Goal: Task Accomplishment & Management: Manage account settings

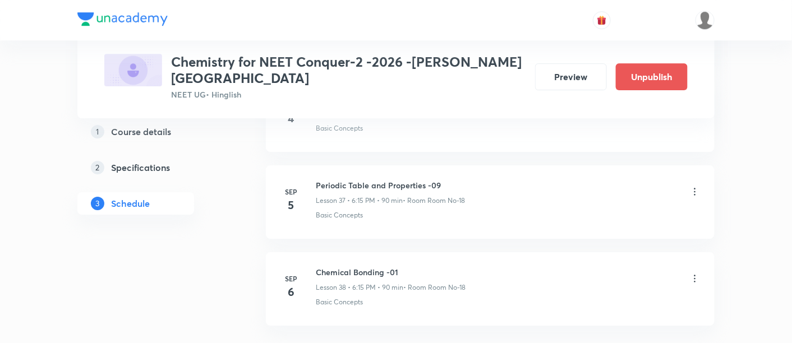
scroll to position [3795, 0]
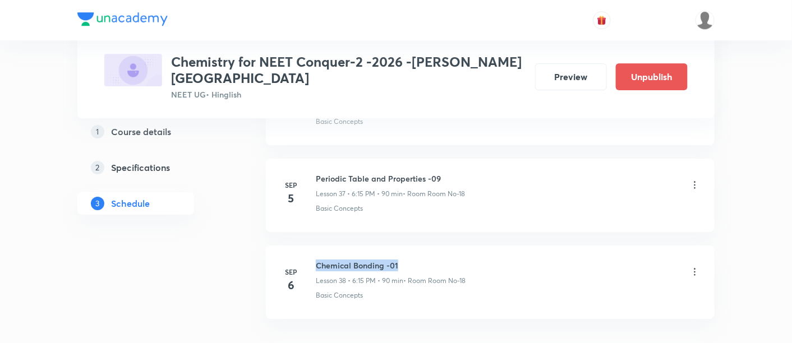
drag, startPoint x: 317, startPoint y: 238, endPoint x: 408, endPoint y: 238, distance: 90.9
click at [408, 260] on h6 "Chemical Bonding -01" at bounding box center [391, 266] width 150 height 12
copy h6 "Chemical Bonding -01"
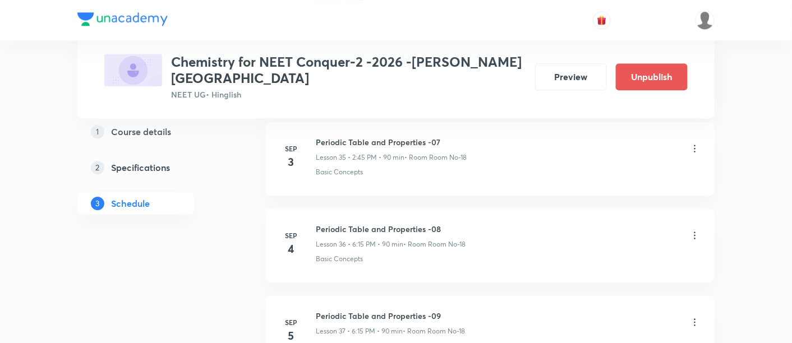
scroll to position [3612, 0]
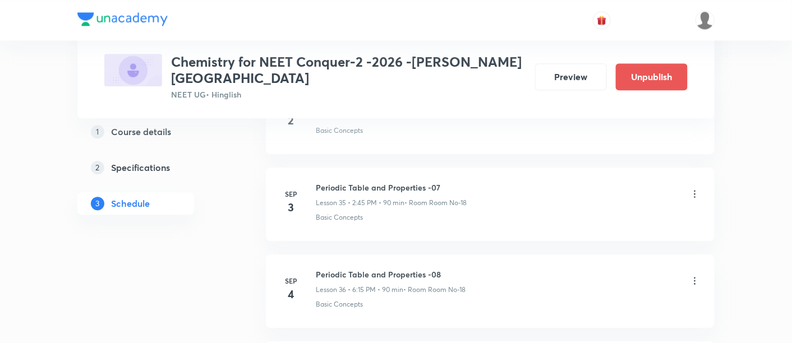
click at [696, 189] on icon at bounding box center [695, 194] width 11 height 11
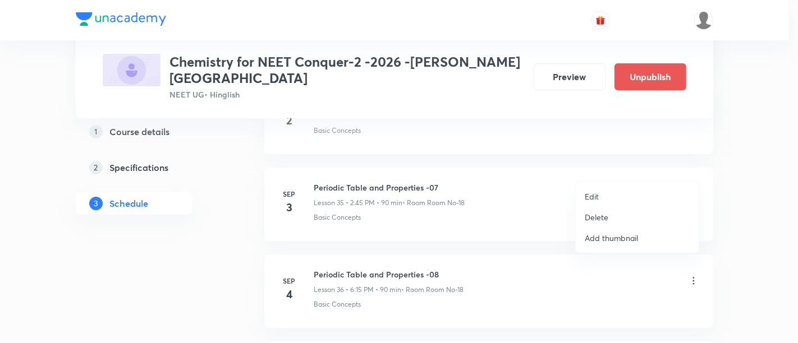
click at [591, 198] on p "Edit" at bounding box center [592, 197] width 14 height 12
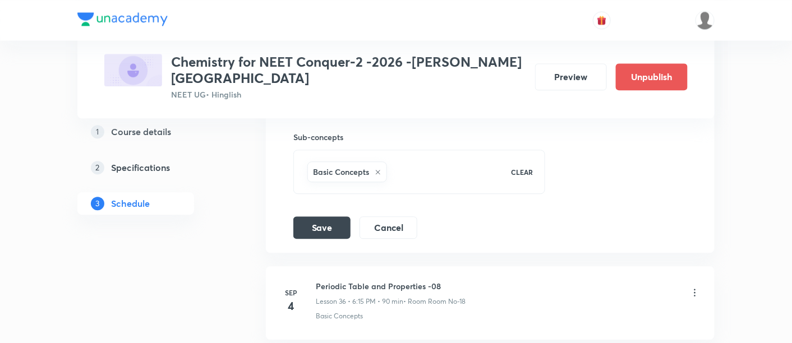
scroll to position [3510, 0]
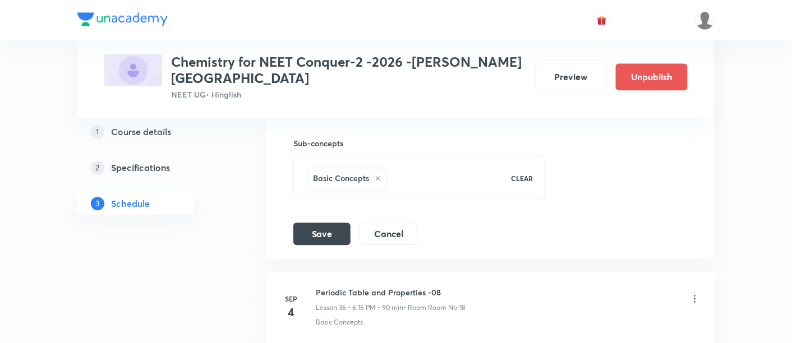
click at [313, 287] on div "Sep 4 Periodic Table and Properties -08 Lesson 36 • 6:15 PM • 90 min • Room Roo…" at bounding box center [490, 307] width 421 height 41
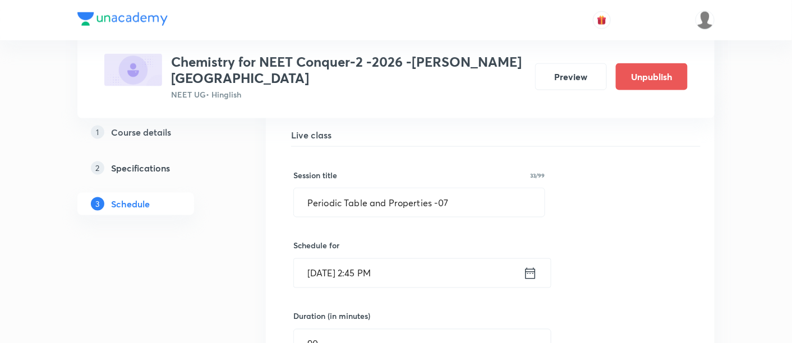
scroll to position [3074, 0]
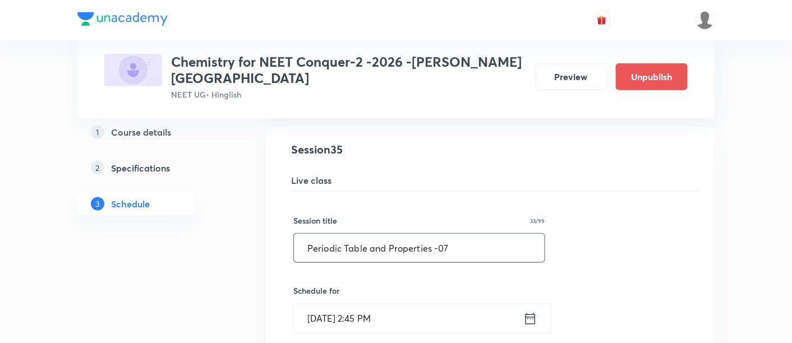
drag, startPoint x: 308, startPoint y: 224, endPoint x: 484, endPoint y: 236, distance: 176.6
click at [484, 236] on input "Periodic Table and Properties -07" at bounding box center [419, 248] width 251 height 29
paste input "Chemical Bonding -01"
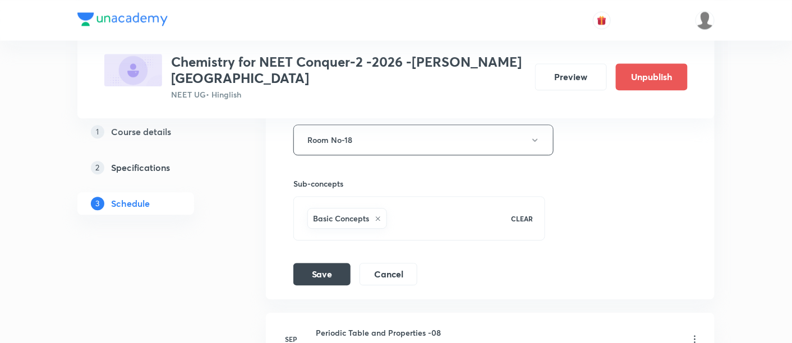
scroll to position [3473, 0]
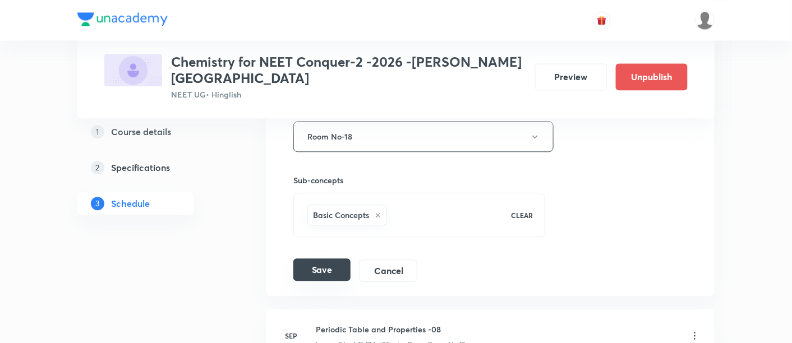
type input "Chemical Bonding -01"
click at [306, 259] on button "Save" at bounding box center [321, 270] width 57 height 22
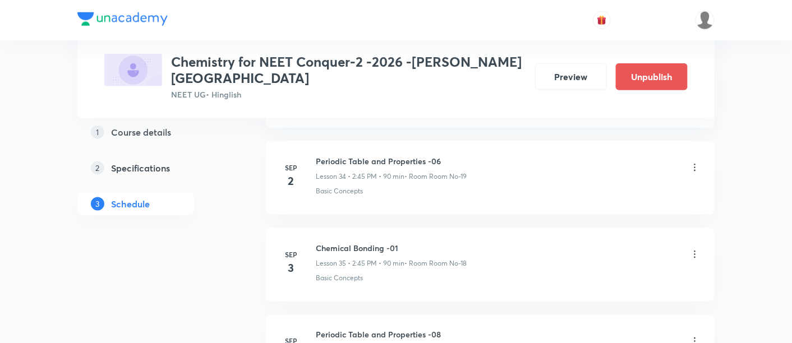
scroll to position [3035, 0]
drag, startPoint x: 316, startPoint y: 222, endPoint x: 415, endPoint y: 221, distance: 99.3
click at [415, 243] on h6 "Chemical Bonding -01" at bounding box center [391, 249] width 151 height 12
copy h6 "Chemical Bonding -01"
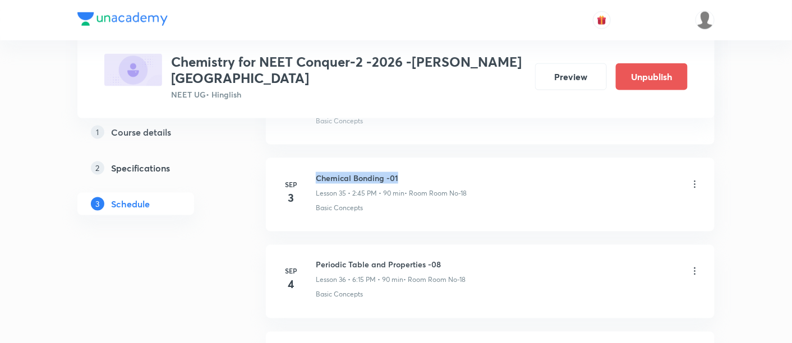
scroll to position [3112, 0]
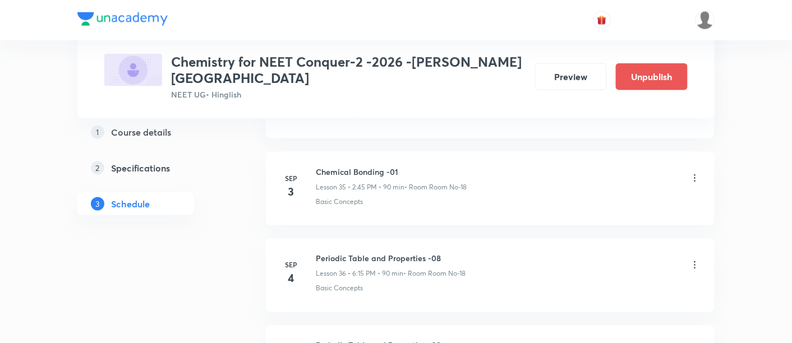
click at [694, 260] on icon at bounding box center [695, 265] width 11 height 11
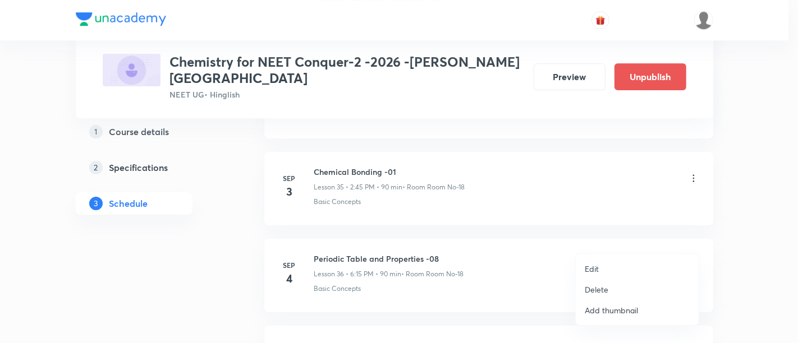
click at [593, 268] on p "Edit" at bounding box center [592, 269] width 14 height 12
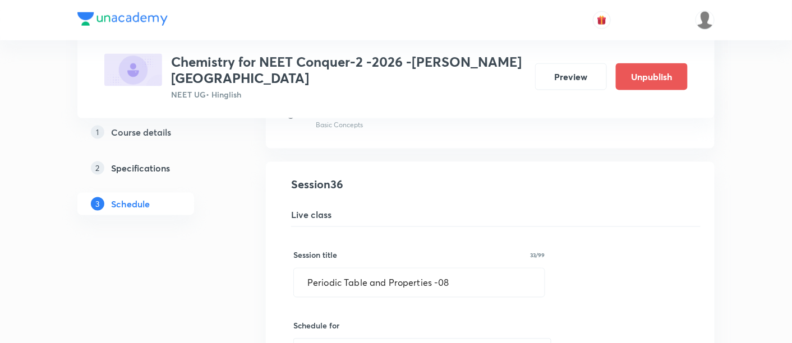
scroll to position [3126, 0]
drag, startPoint x: 304, startPoint y: 257, endPoint x: 461, endPoint y: 265, distance: 157.3
click at [461, 268] on input "Periodic Table and Properties -08" at bounding box center [419, 282] width 251 height 29
paste input "Chemical Bonding -01"
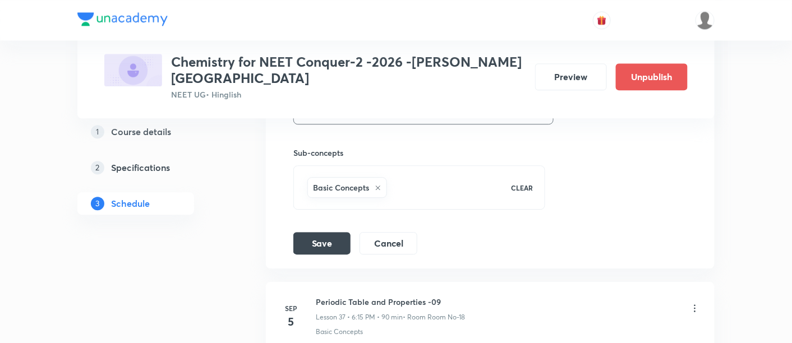
scroll to position [3591, 0]
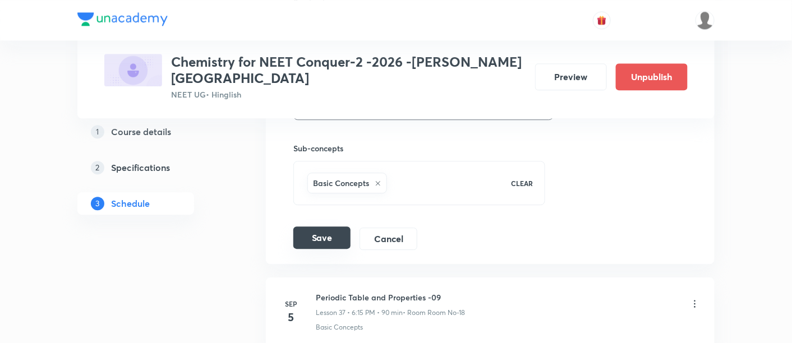
type input "Chemical Bonding -02"
click at [331, 227] on button "Save" at bounding box center [321, 238] width 57 height 22
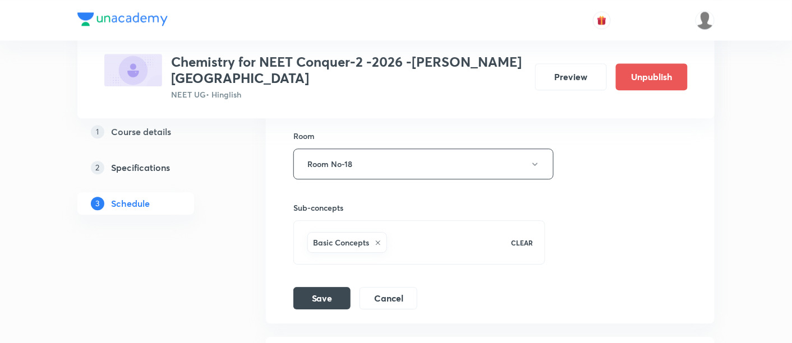
scroll to position [3573, 0]
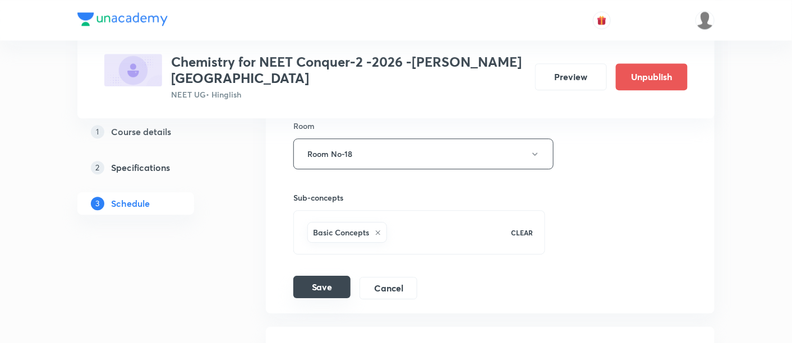
click at [314, 276] on button "Save" at bounding box center [321, 287] width 57 height 22
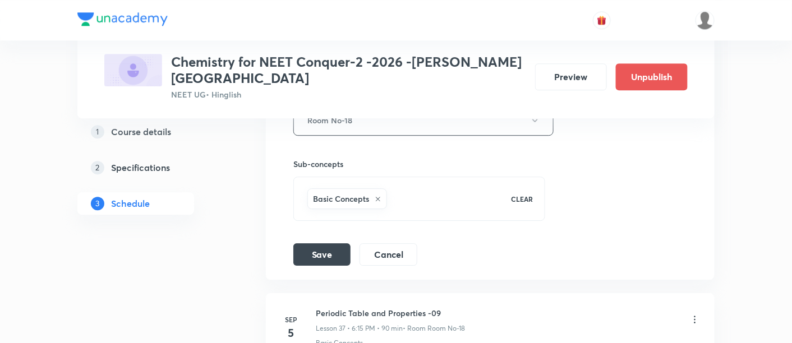
scroll to position [3611, 0]
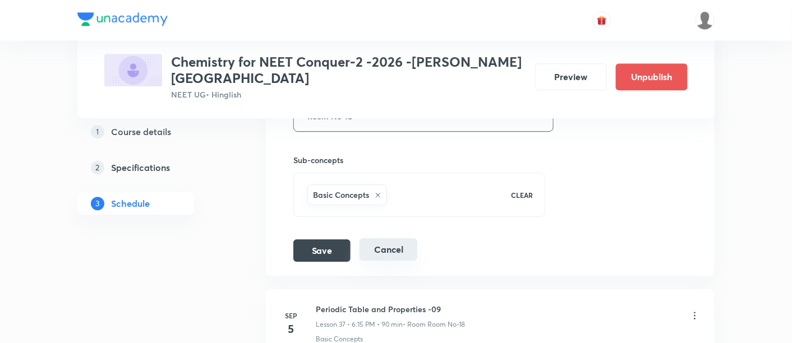
click at [400, 238] on button "Cancel" at bounding box center [389, 249] width 58 height 22
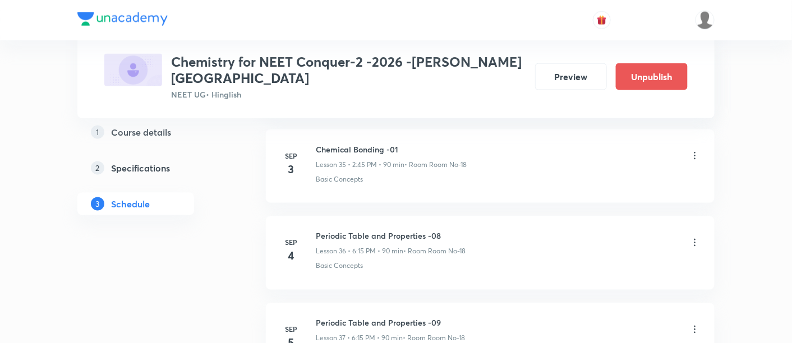
scroll to position [3134, 0]
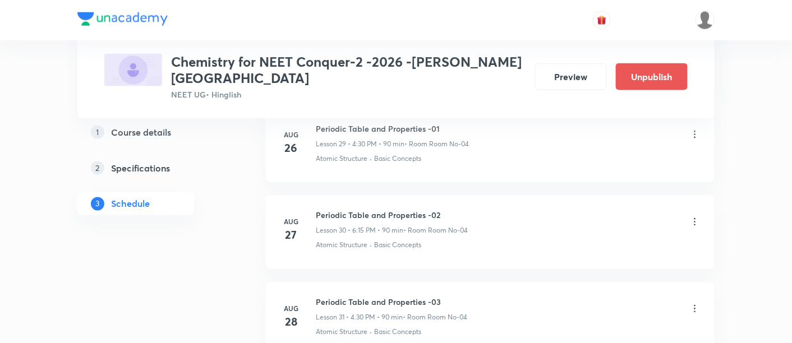
scroll to position [3134, 0]
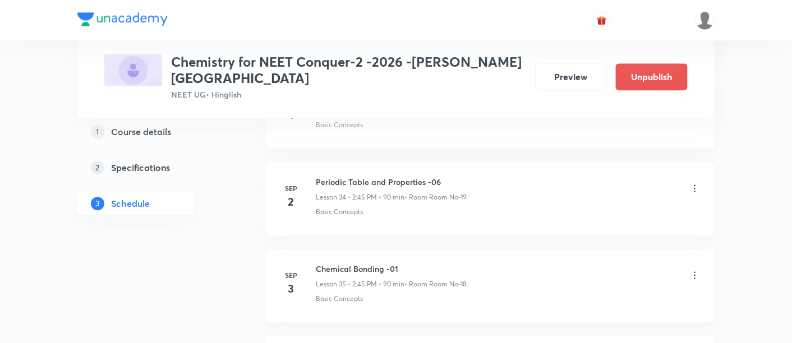
scroll to position [3533, 0]
drag, startPoint x: 316, startPoint y: 238, endPoint x: 418, endPoint y: 237, distance: 102.1
click at [418, 261] on h6 "Chemical Bonding -01" at bounding box center [391, 267] width 151 height 12
copy h6 "Chemical Bonding -01"
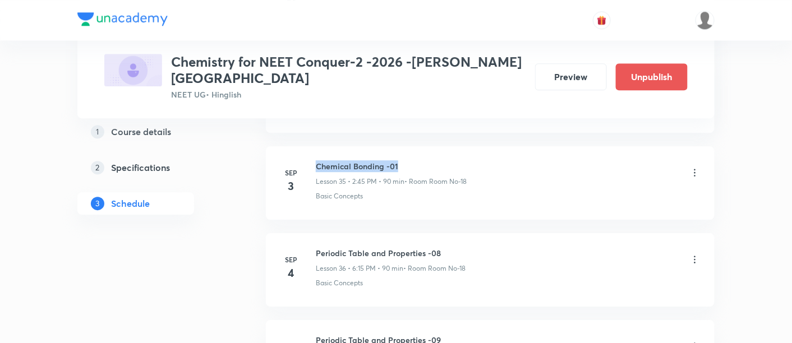
scroll to position [3636, 0]
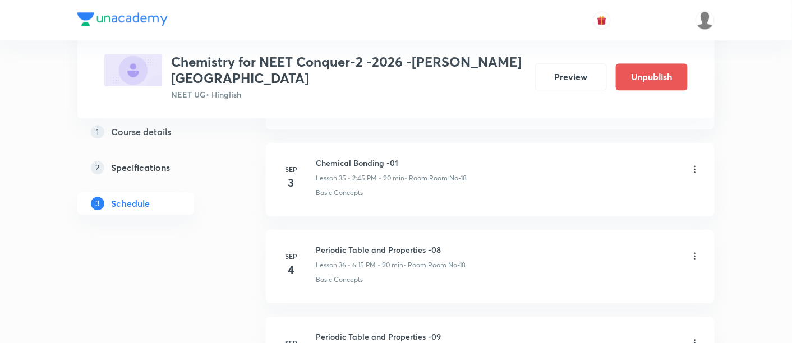
click at [693, 251] on icon at bounding box center [695, 256] width 11 height 11
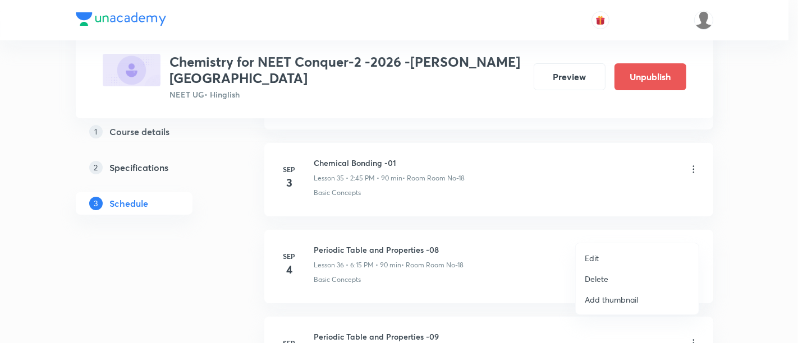
click at [597, 259] on p "Edit" at bounding box center [592, 259] width 14 height 12
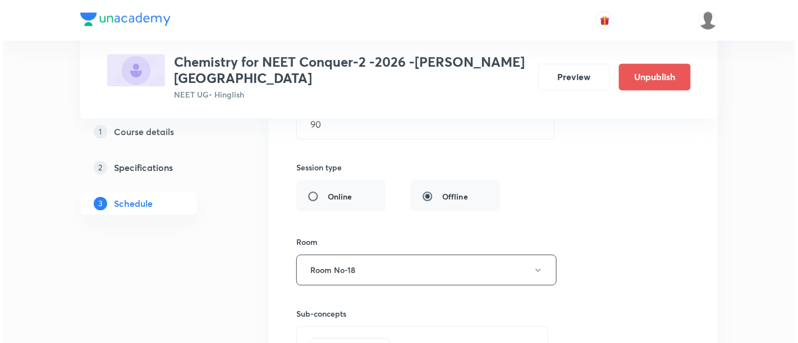
scroll to position [3424, 0]
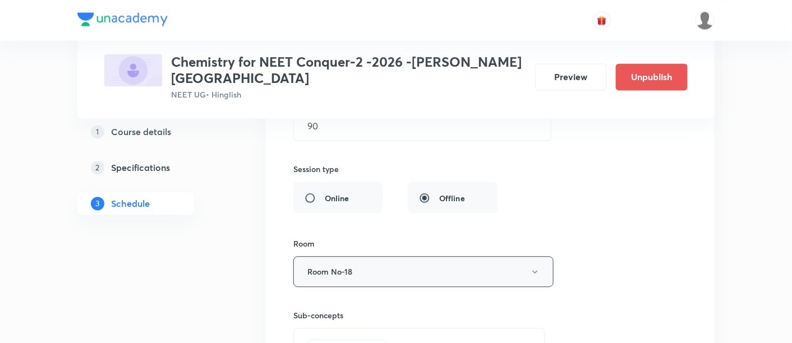
click at [535, 268] on icon "button" at bounding box center [535, 272] width 9 height 9
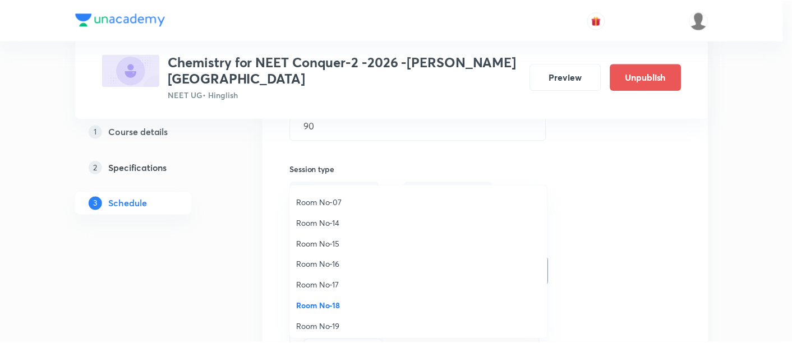
scroll to position [125, 0]
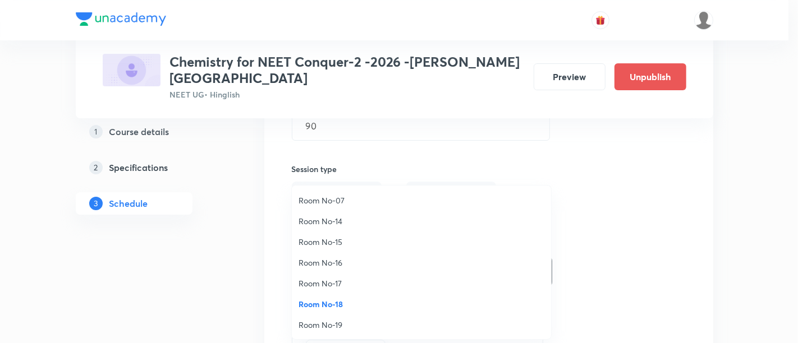
click at [340, 324] on span "Room No-19" at bounding box center [422, 325] width 246 height 12
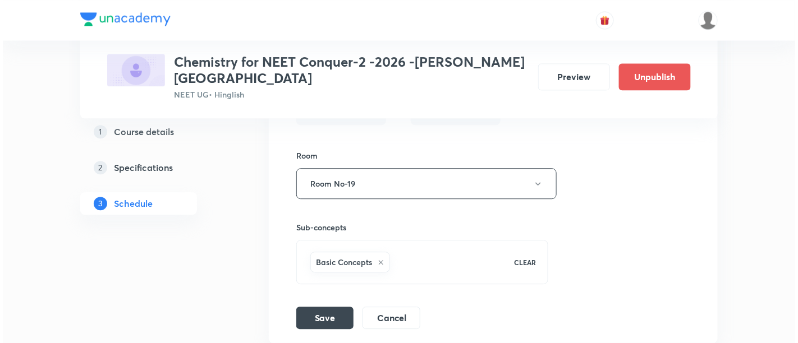
scroll to position [3516, 0]
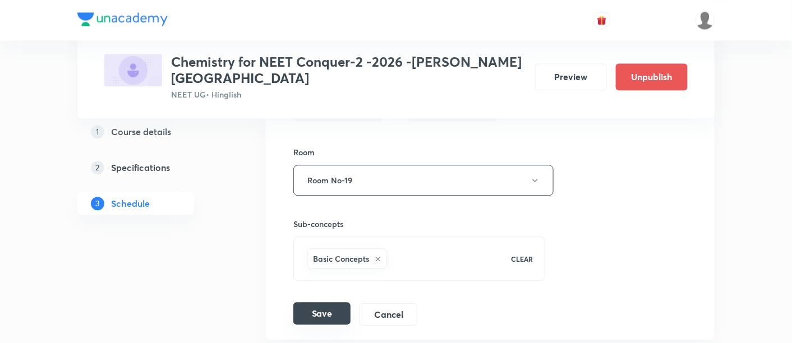
click at [319, 302] on button "Save" at bounding box center [321, 313] width 57 height 22
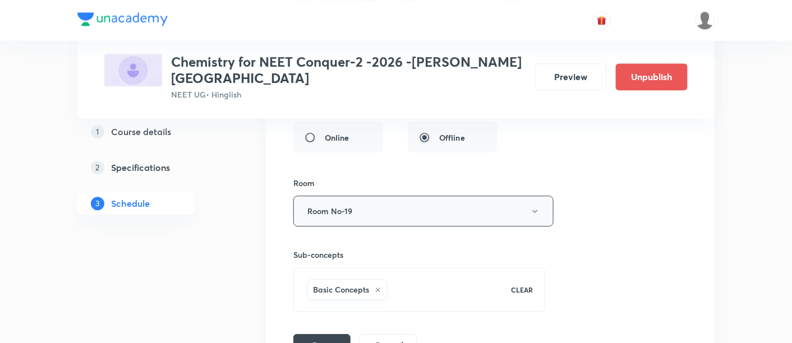
click at [535, 207] on icon "button" at bounding box center [535, 211] width 9 height 9
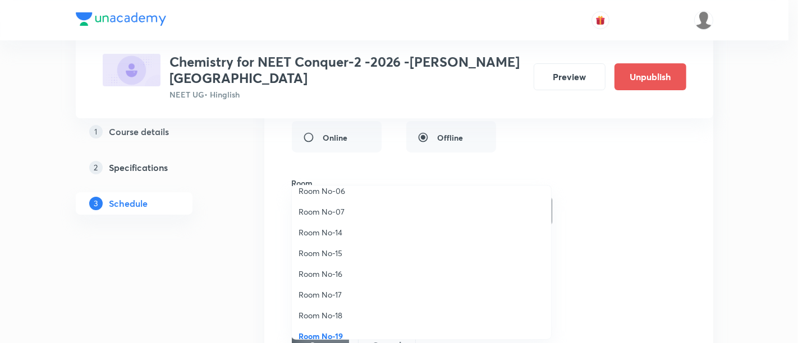
scroll to position [114, 0]
click at [335, 292] on span "Room No-17" at bounding box center [422, 294] width 246 height 12
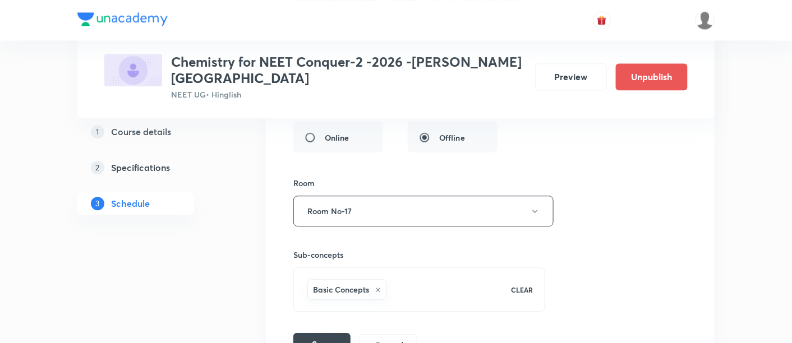
click at [326, 333] on button "Save" at bounding box center [321, 344] width 57 height 22
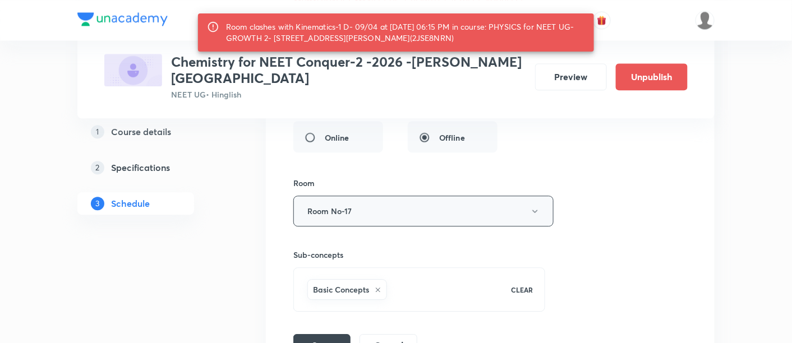
click at [537, 207] on icon "button" at bounding box center [535, 211] width 9 height 9
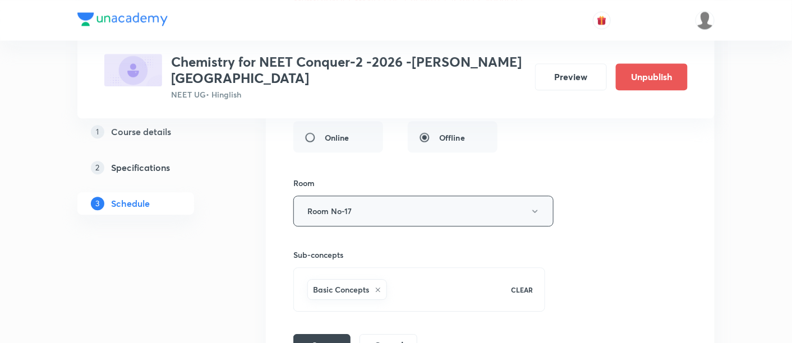
click at [535, 207] on icon "button" at bounding box center [535, 211] width 9 height 9
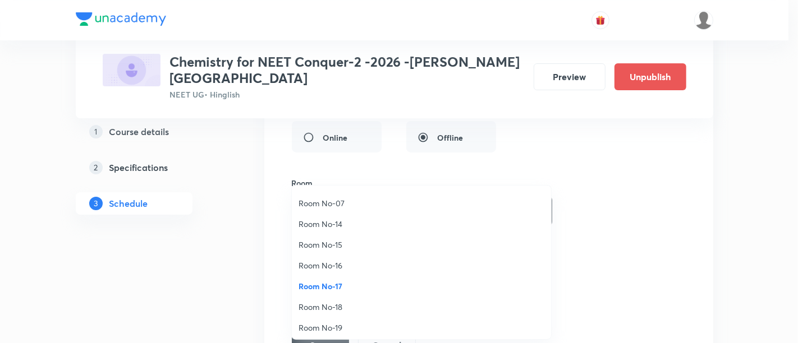
scroll to position [125, 0]
click at [334, 263] on span "Room No-16" at bounding box center [422, 263] width 246 height 12
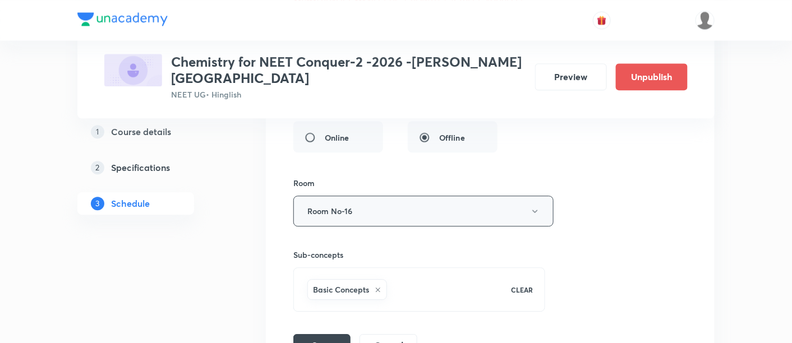
click at [536, 207] on icon "button" at bounding box center [535, 211] width 9 height 9
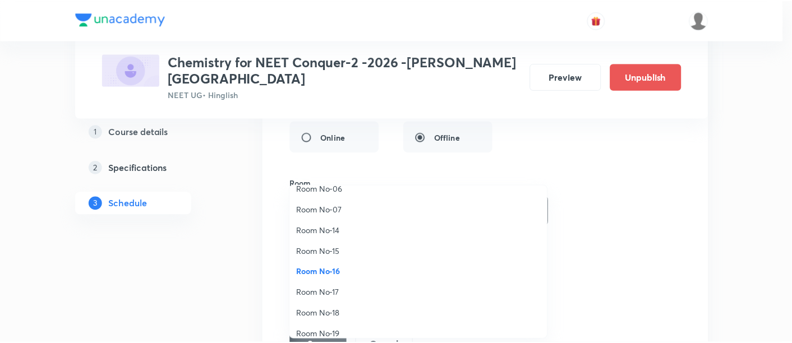
scroll to position [118, 0]
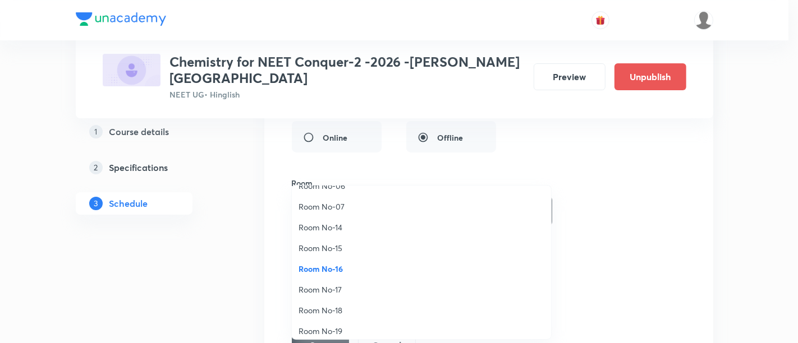
click at [339, 269] on span "Room No-16" at bounding box center [422, 269] width 246 height 12
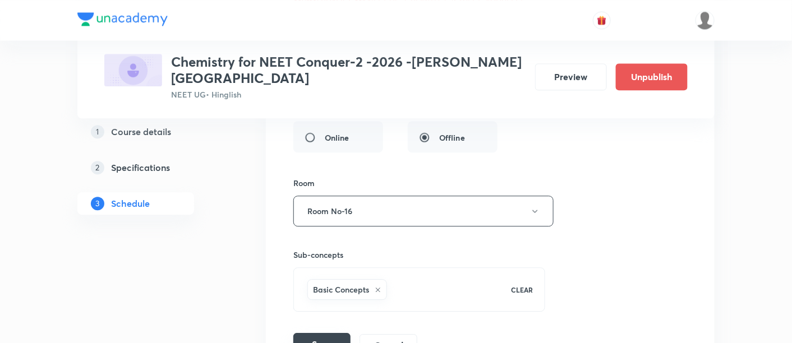
click at [320, 333] on button "Save" at bounding box center [321, 344] width 57 height 22
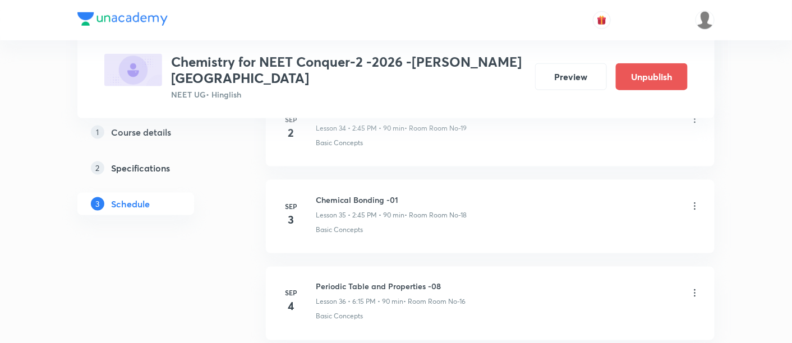
scroll to position [3083, 0]
drag, startPoint x: 315, startPoint y: 171, endPoint x: 430, endPoint y: 174, distance: 114.5
click at [430, 195] on h6 "Chemical Bonding -01" at bounding box center [391, 201] width 151 height 12
copy h6 "Chemical Bonding -01"
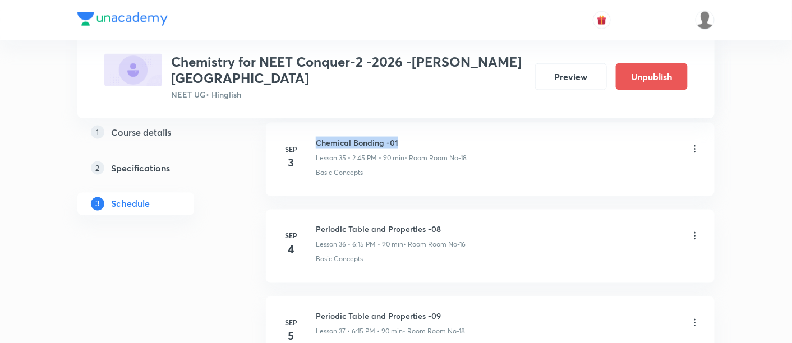
scroll to position [3145, 0]
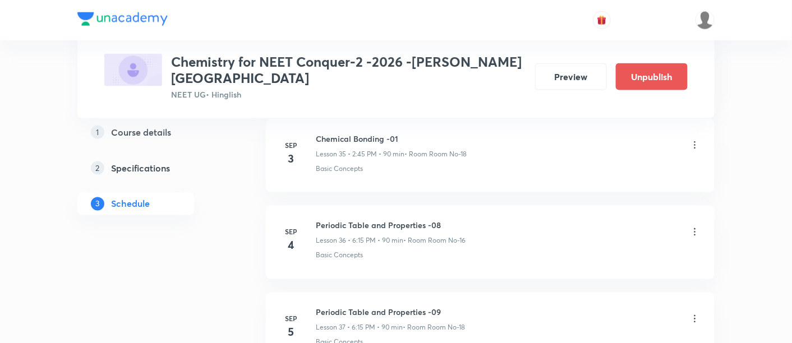
click at [698, 227] on icon at bounding box center [695, 232] width 11 height 11
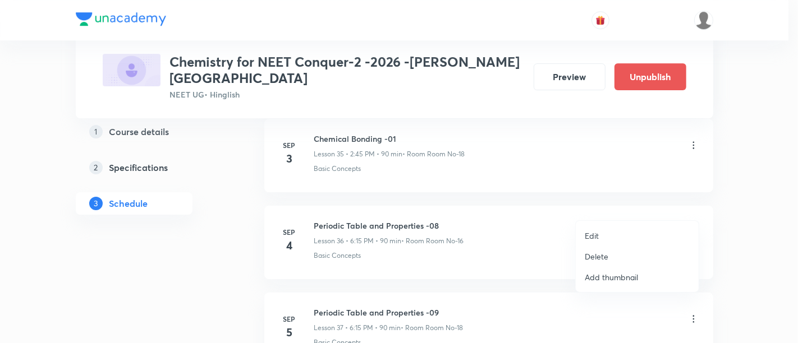
click at [595, 236] on p "Edit" at bounding box center [592, 236] width 14 height 12
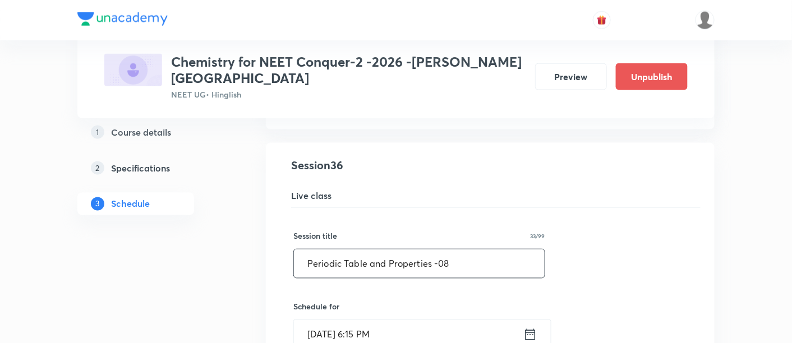
drag, startPoint x: 307, startPoint y: 236, endPoint x: 498, endPoint y: 242, distance: 191.5
click at [498, 250] on input "Periodic Table and Properties -08" at bounding box center [419, 264] width 251 height 29
paste input "Chemical Bonding -01"
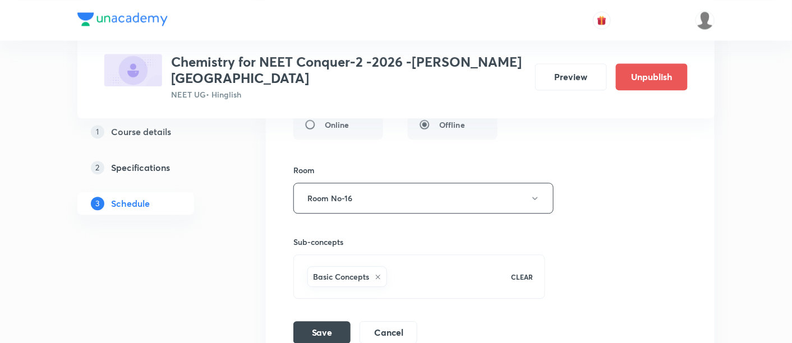
scroll to position [3498, 0]
type input "Chemical Bonding -02"
click at [314, 320] on button "Save" at bounding box center [321, 331] width 57 height 22
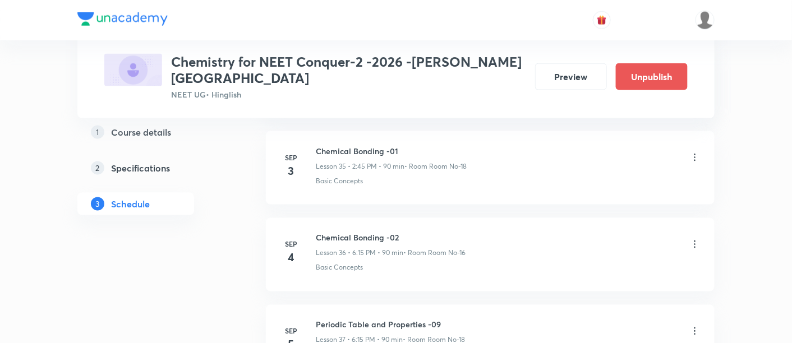
scroll to position [3145, 0]
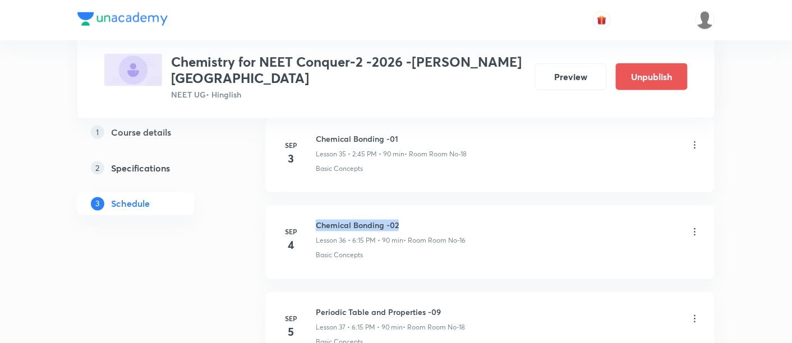
drag, startPoint x: 316, startPoint y: 199, endPoint x: 425, endPoint y: 199, distance: 109.4
click at [425, 220] on h6 "Chemical Bonding -02" at bounding box center [391, 226] width 150 height 12
copy h6 "Chemical Bonding -02"
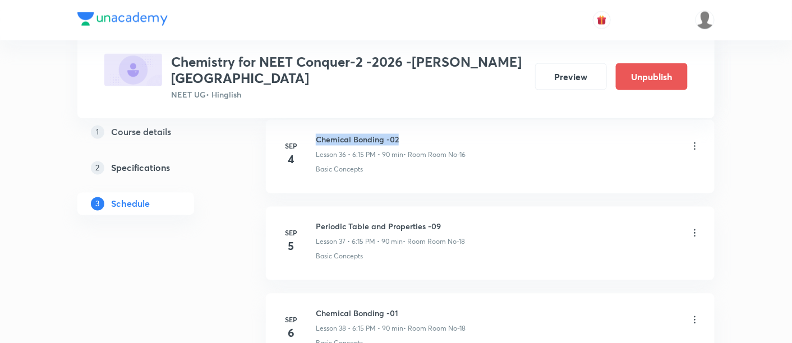
scroll to position [3236, 0]
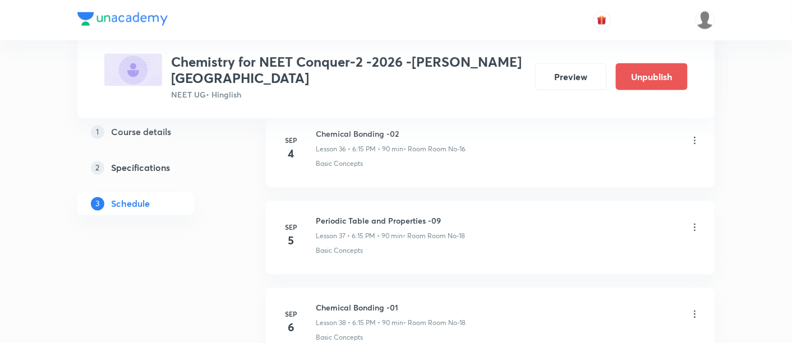
click at [696, 224] on icon at bounding box center [696, 227] width 2 height 7
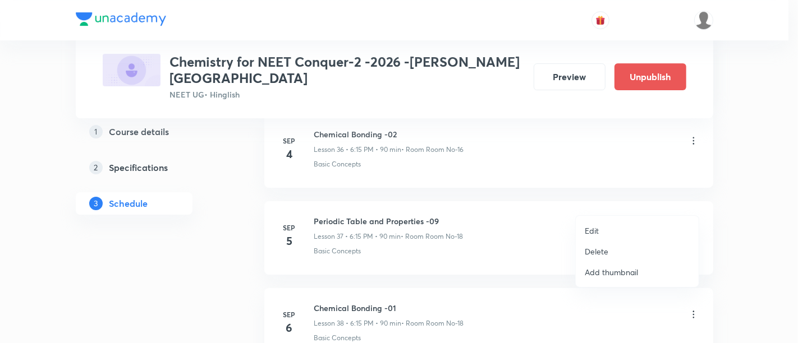
click at [597, 231] on p "Edit" at bounding box center [592, 231] width 14 height 12
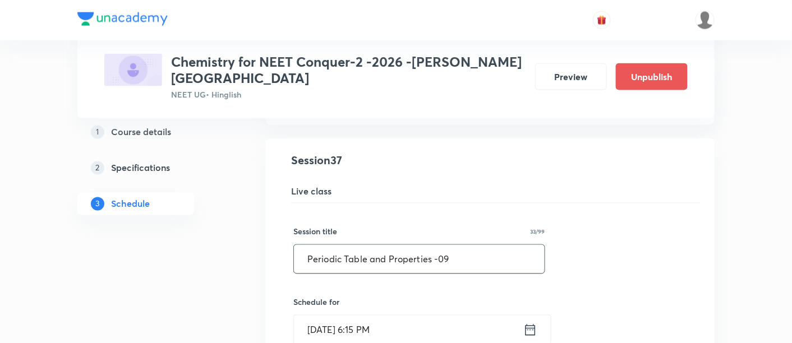
drag, startPoint x: 306, startPoint y: 233, endPoint x: 465, endPoint y: 229, distance: 158.9
click at [465, 245] on input "Periodic Table and Properties -09" at bounding box center [419, 259] width 251 height 29
paste input "Chemical Bonding -02"
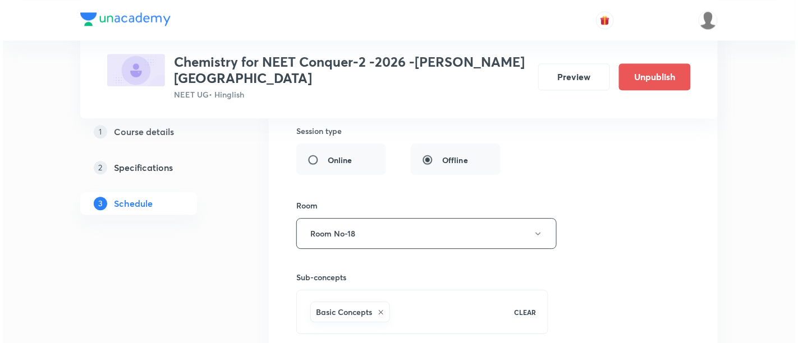
scroll to position [3558, 0]
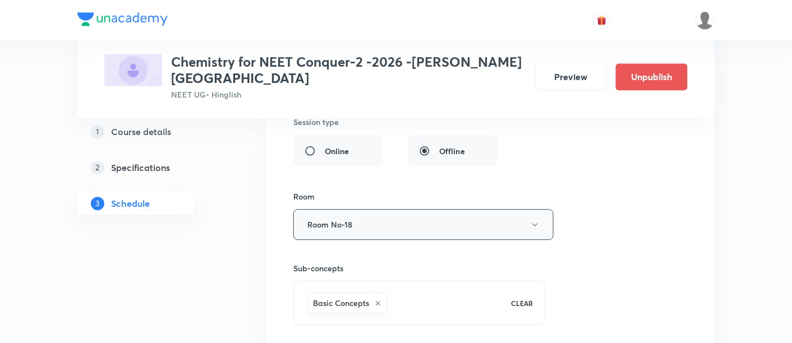
type input "Chemical Bonding -03"
click at [536, 221] on icon "button" at bounding box center [535, 225] width 9 height 9
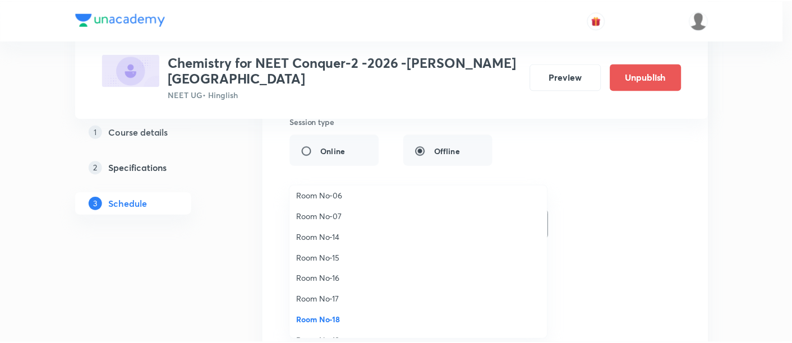
scroll to position [125, 0]
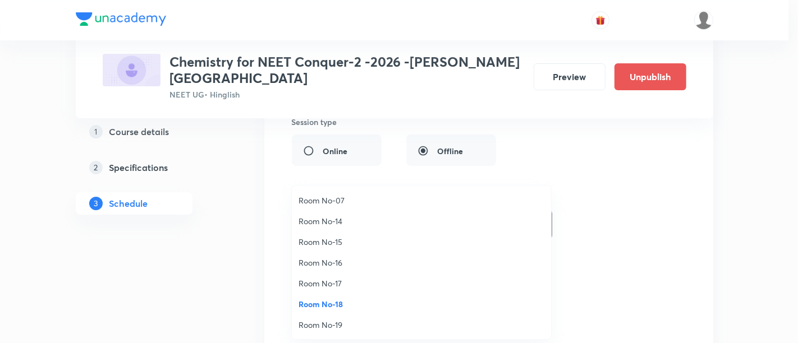
click at [342, 260] on span "Room No-16" at bounding box center [422, 263] width 246 height 12
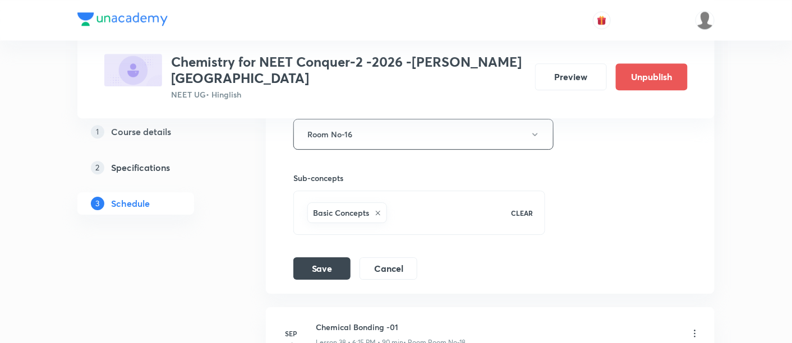
scroll to position [3650, 0]
click at [336, 255] on button "Save" at bounding box center [321, 266] width 57 height 22
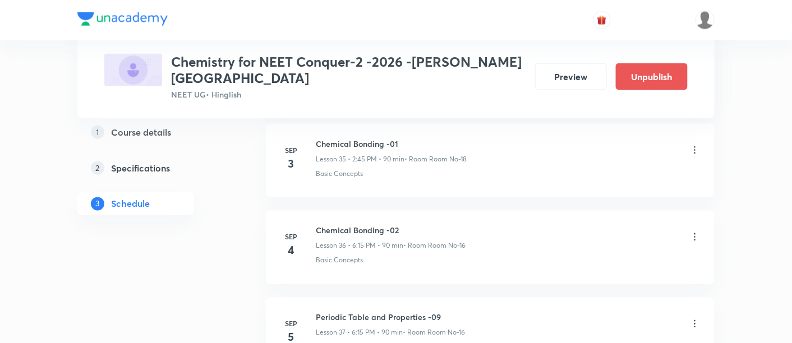
scroll to position [3149, 0]
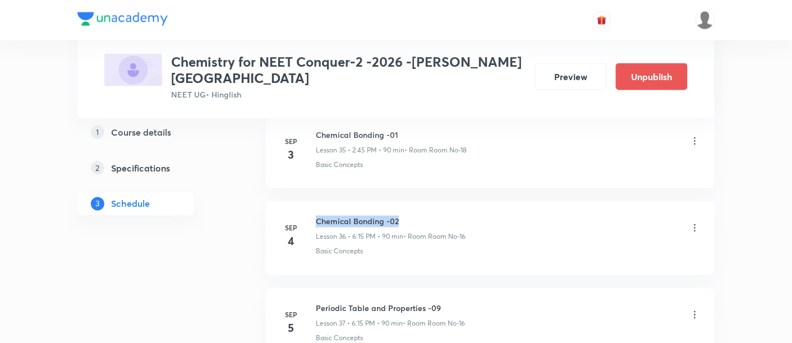
drag, startPoint x: 318, startPoint y: 195, endPoint x: 412, endPoint y: 189, distance: 94.4
click at [412, 202] on li "Sep 4 Chemical Bonding -02 Lesson 36 • 6:15 PM • 90 min • Room Room No-16 Basic…" at bounding box center [490, 239] width 449 height 74
copy h6 "Chemical Bonding -02"
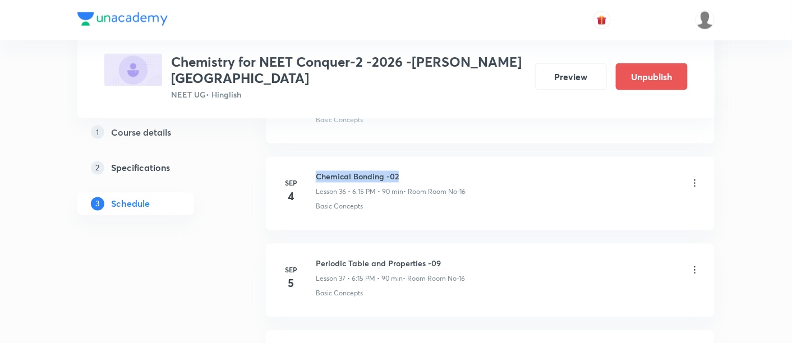
scroll to position [3195, 0]
click at [694, 264] on icon at bounding box center [695, 269] width 11 height 11
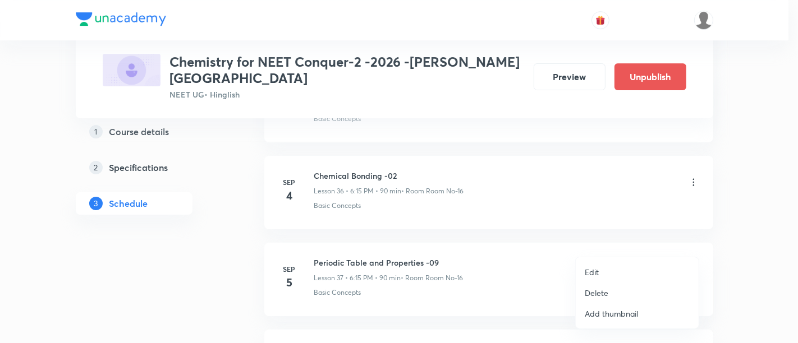
click at [591, 276] on p "Edit" at bounding box center [592, 273] width 14 height 12
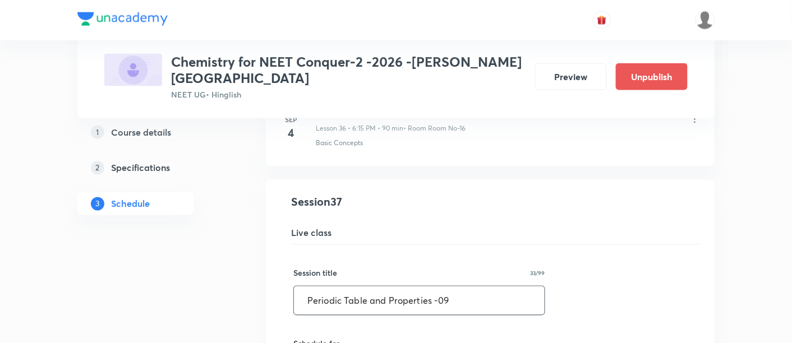
drag, startPoint x: 304, startPoint y: 275, endPoint x: 470, endPoint y: 271, distance: 166.2
click at [470, 287] on input "Periodic Table and Properties -09" at bounding box center [419, 301] width 251 height 29
paste input "Chemical Bonding -02"
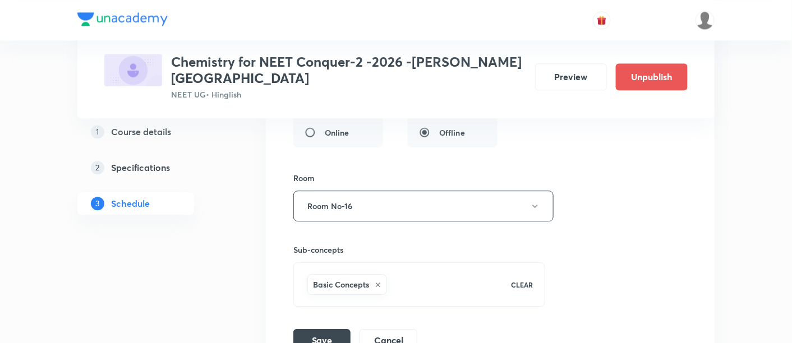
scroll to position [3581, 0]
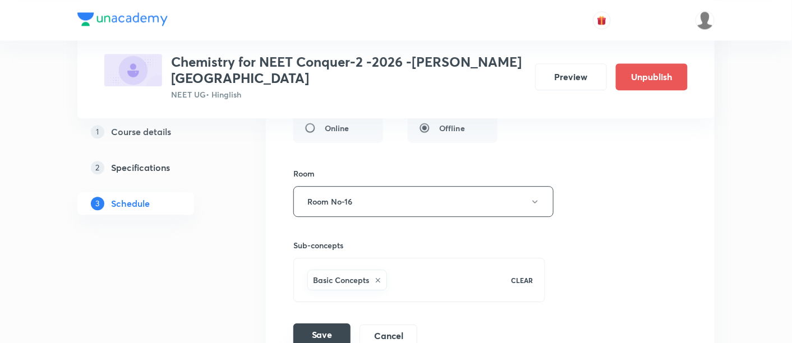
type input "Chemical Bonding -03"
click at [323, 324] on button "Save" at bounding box center [321, 335] width 57 height 22
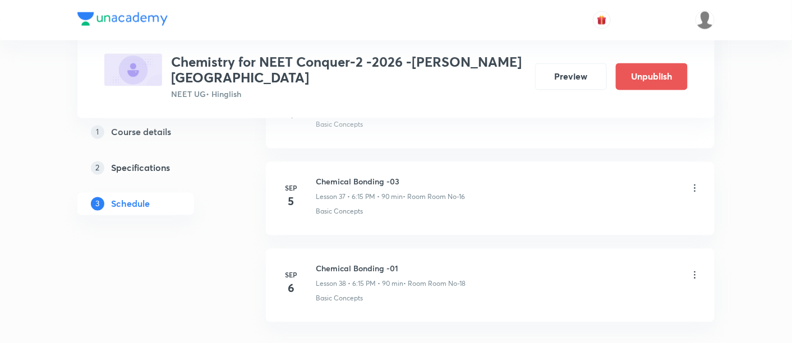
scroll to position [3269, 0]
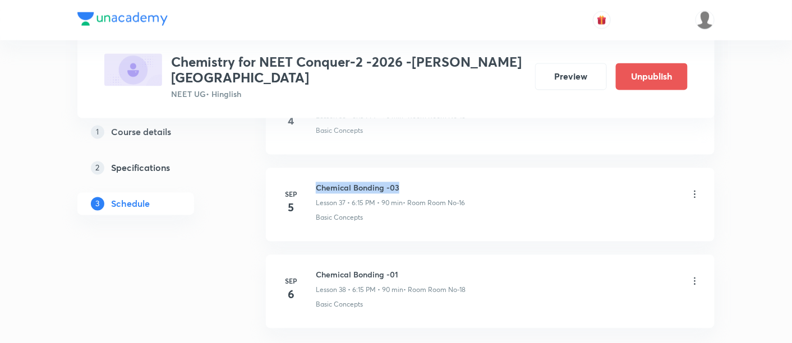
drag, startPoint x: 317, startPoint y: 159, endPoint x: 412, endPoint y: 154, distance: 95.5
click at [412, 168] on li "Sep 5 Chemical Bonding -03 Lesson 37 • 6:15 PM • 90 min • Room Room No-16 Basic…" at bounding box center [490, 205] width 449 height 74
copy h6 "Chemical Bonding -03"
click at [504, 203] on li "Sep 5 Chemical Bonding -03 Lesson 37 • 6:15 PM • 90 min • Room Room No-16 Basic…" at bounding box center [490, 205] width 449 height 74
click at [693, 276] on icon at bounding box center [695, 281] width 11 height 11
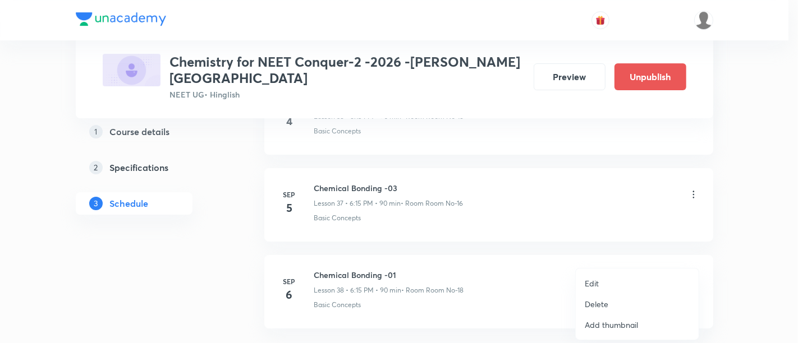
click at [588, 287] on p "Edit" at bounding box center [592, 284] width 14 height 12
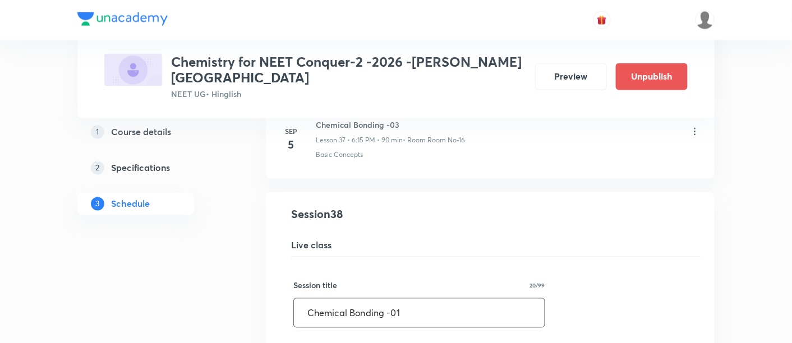
drag, startPoint x: 305, startPoint y: 285, endPoint x: 429, endPoint y: 281, distance: 124.1
click at [429, 299] on input "Chemical Bonding -01" at bounding box center [419, 313] width 251 height 29
paste input "3"
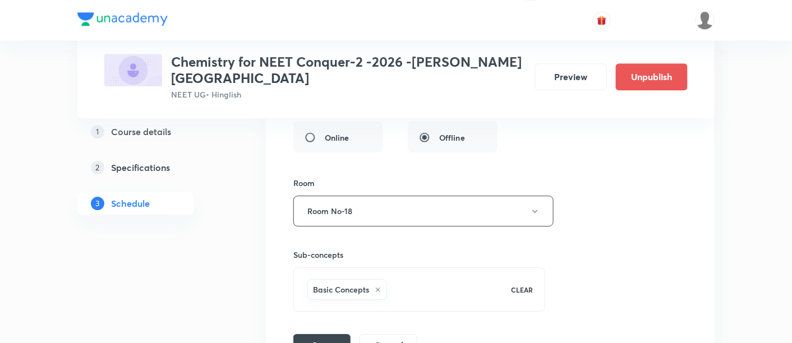
scroll to position [3671, 0]
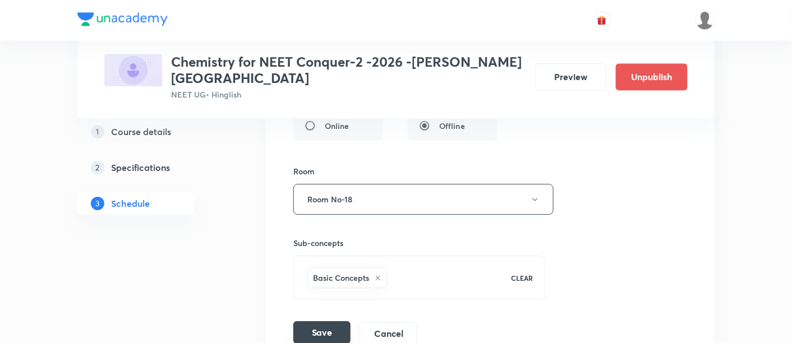
type input "Chemical Bonding -04"
click at [313, 322] on button "Save" at bounding box center [321, 333] width 57 height 22
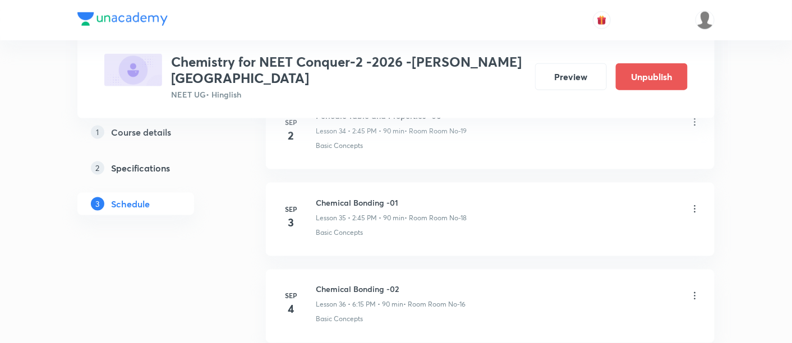
scroll to position [3083, 0]
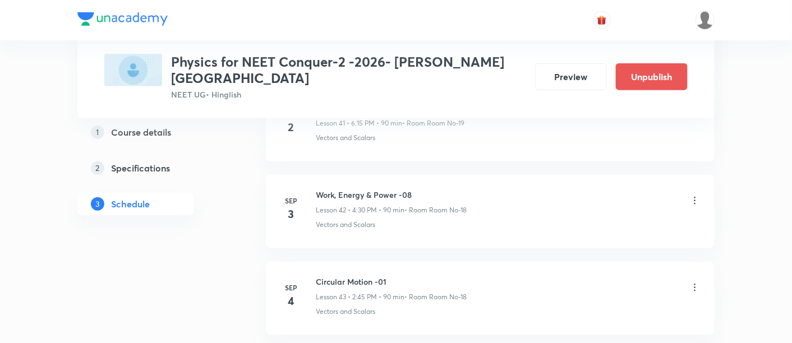
scroll to position [4206, 0]
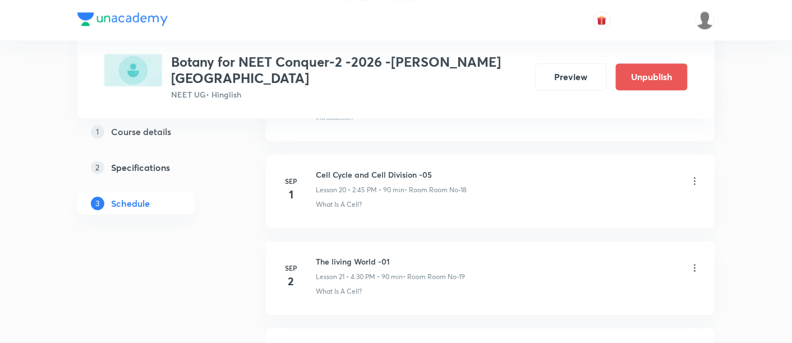
scroll to position [2461, 0]
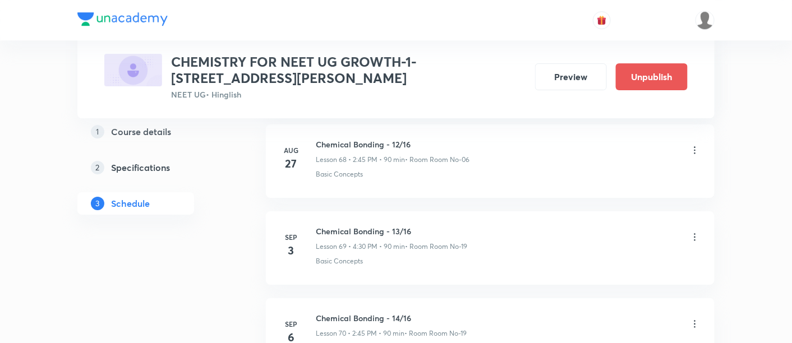
scroll to position [6529, 0]
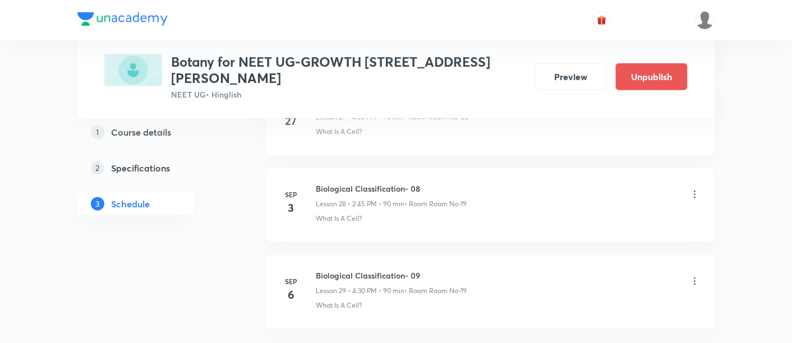
scroll to position [2980, 0]
